Goal: Find specific page/section: Find specific page/section

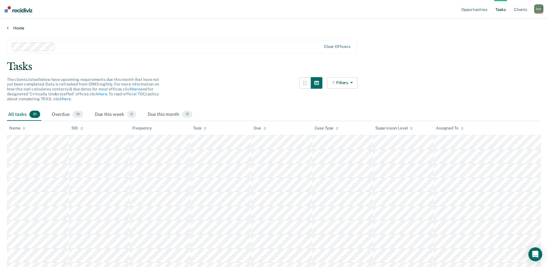
click at [14, 27] on link "Home" at bounding box center [274, 27] width 534 height 5
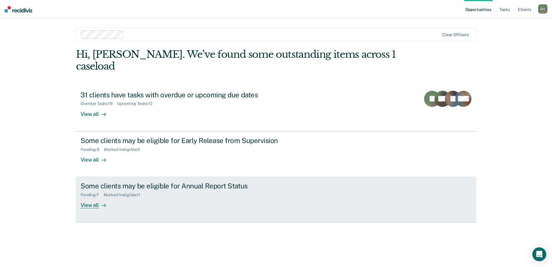
click at [87, 197] on div "View all" at bounding box center [97, 202] width 32 height 11
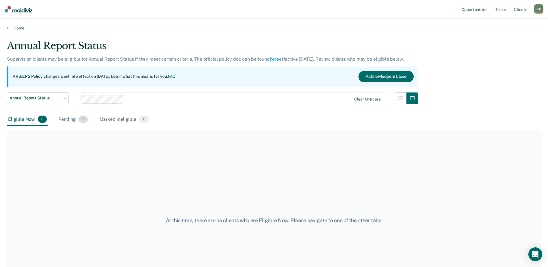
click at [77, 120] on div "Pending 7" at bounding box center [72, 119] width 31 height 13
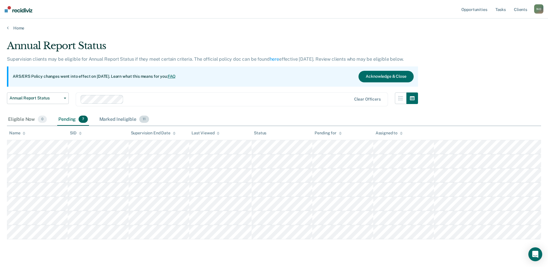
click at [127, 115] on div "Marked Ineligible 11" at bounding box center [124, 119] width 52 height 13
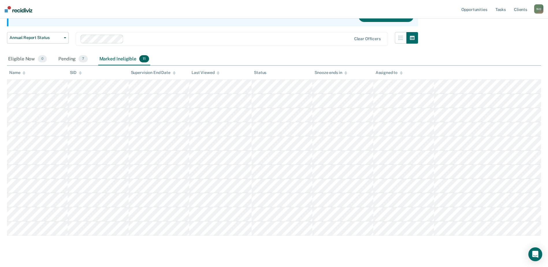
scroll to position [70, 0]
